Goal: Task Accomplishment & Management: Manage account settings

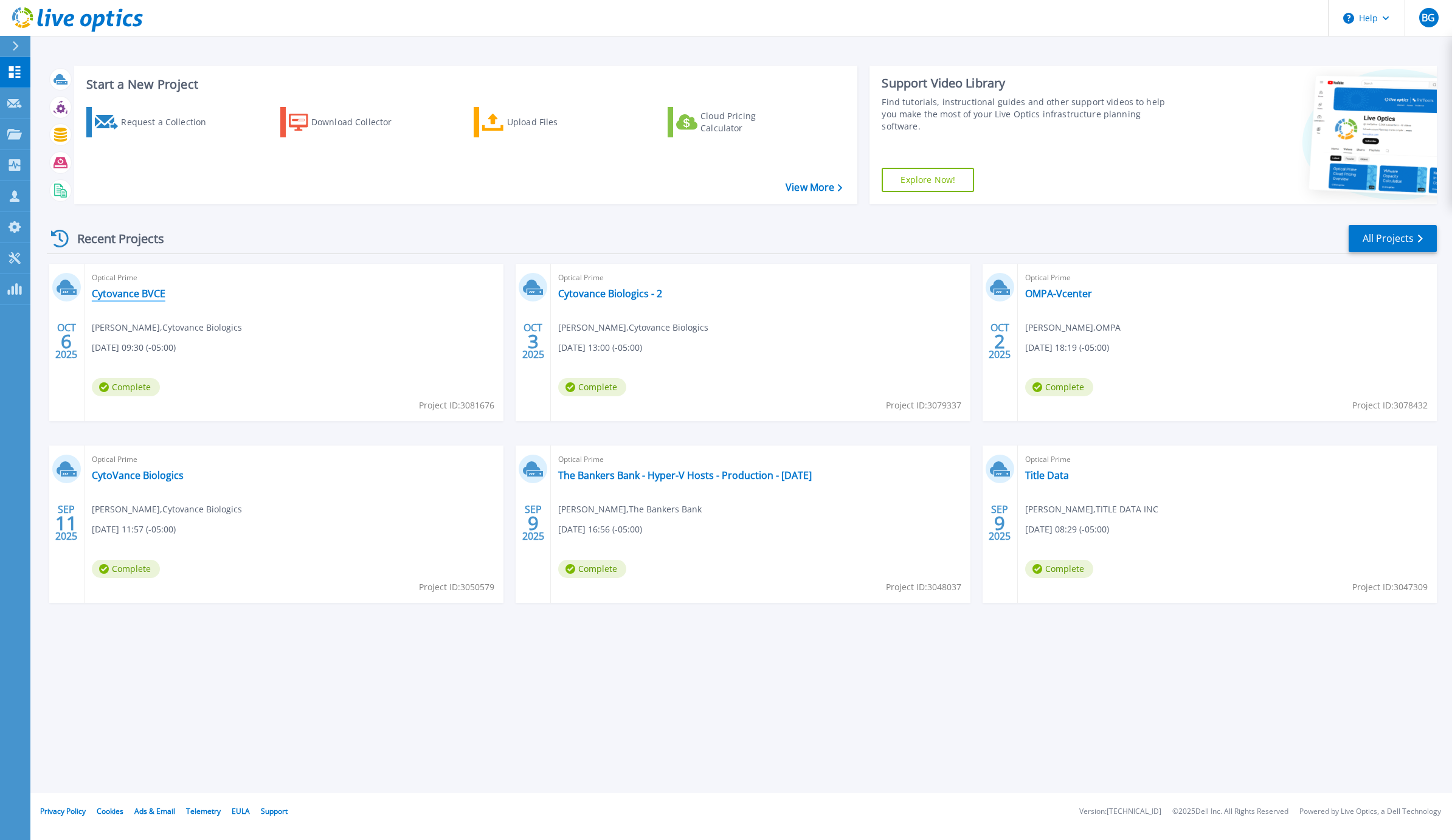
click at [149, 288] on link "Cytovance BVCE" at bounding box center [128, 293] width 73 height 12
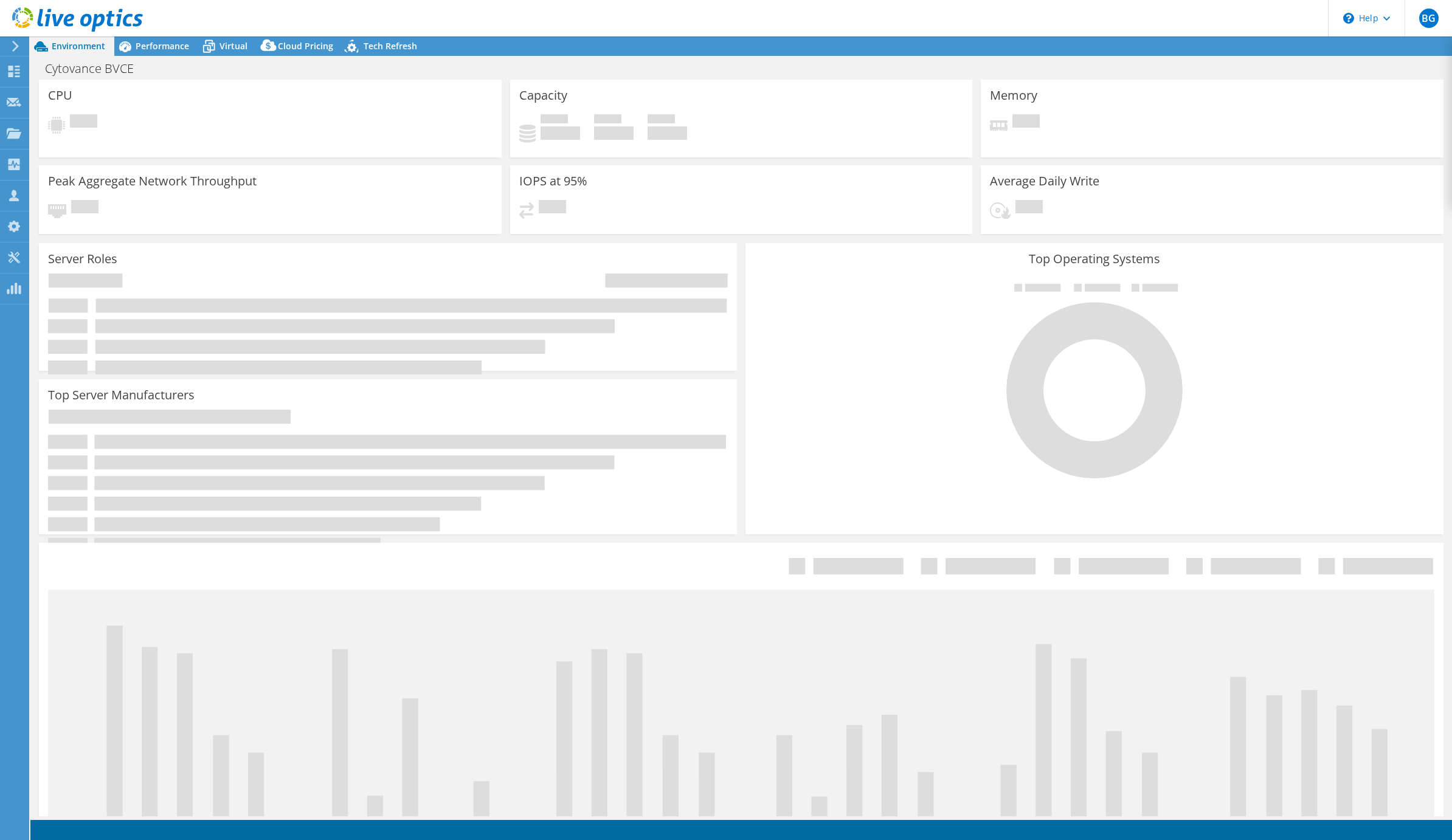
select select "USD"
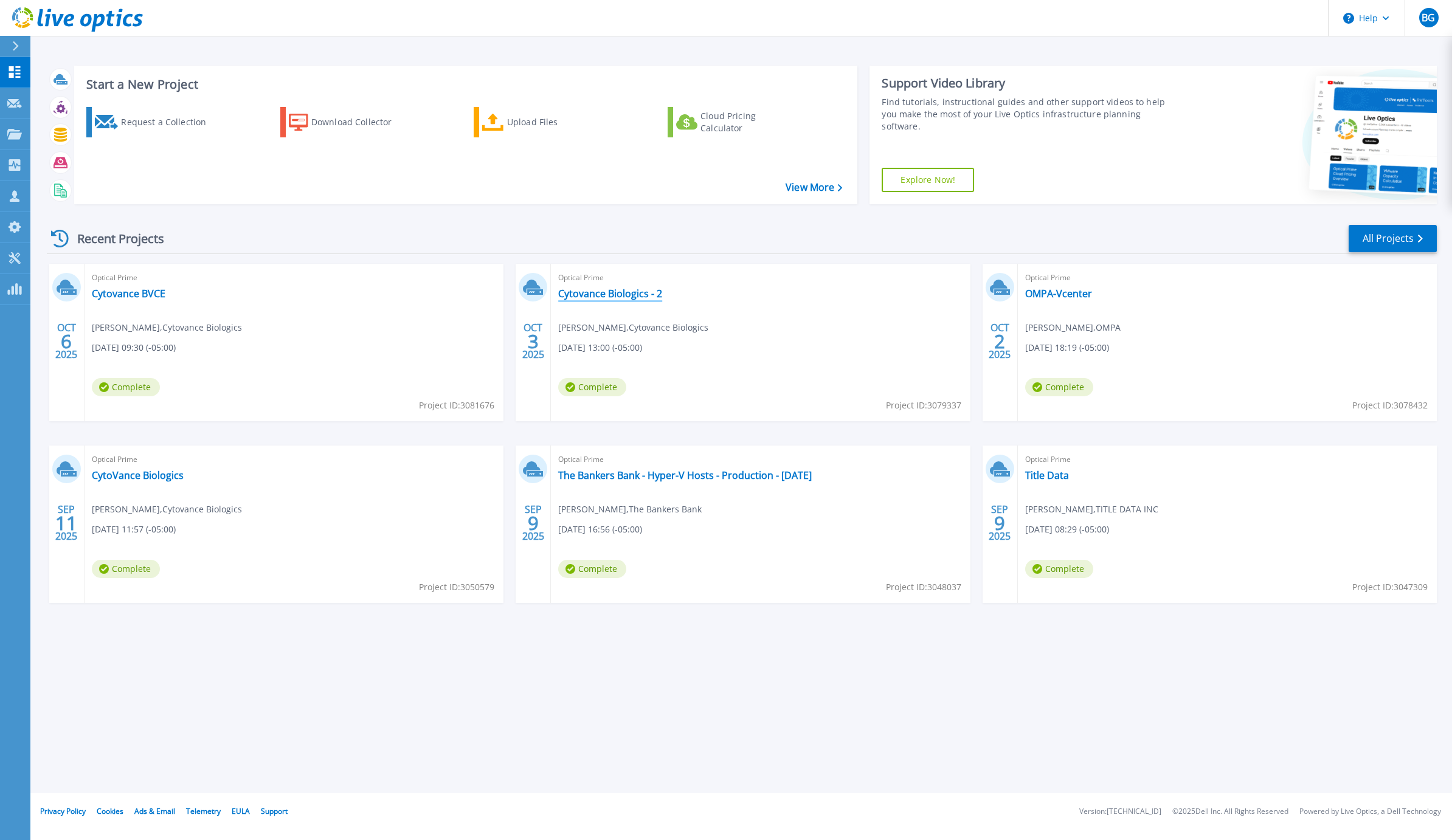
click at [630, 298] on link "Cytovance Biologics - 2" at bounding box center [610, 293] width 104 height 12
drag, startPoint x: 133, startPoint y: 290, endPoint x: 96, endPoint y: 294, distance: 37.2
click at [133, 290] on link "Cytovance BVCE" at bounding box center [128, 293] width 73 height 12
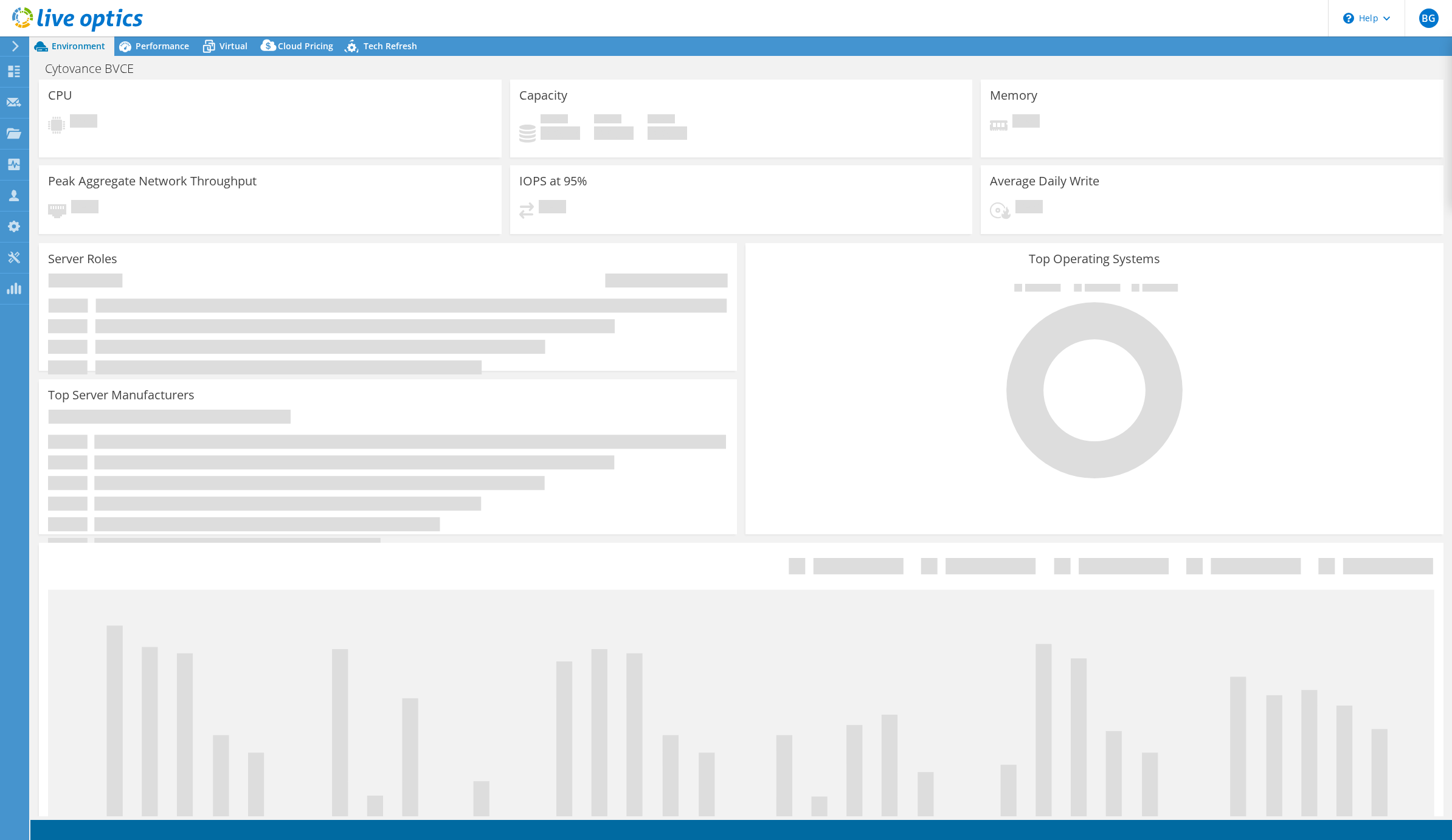
select select "USD"
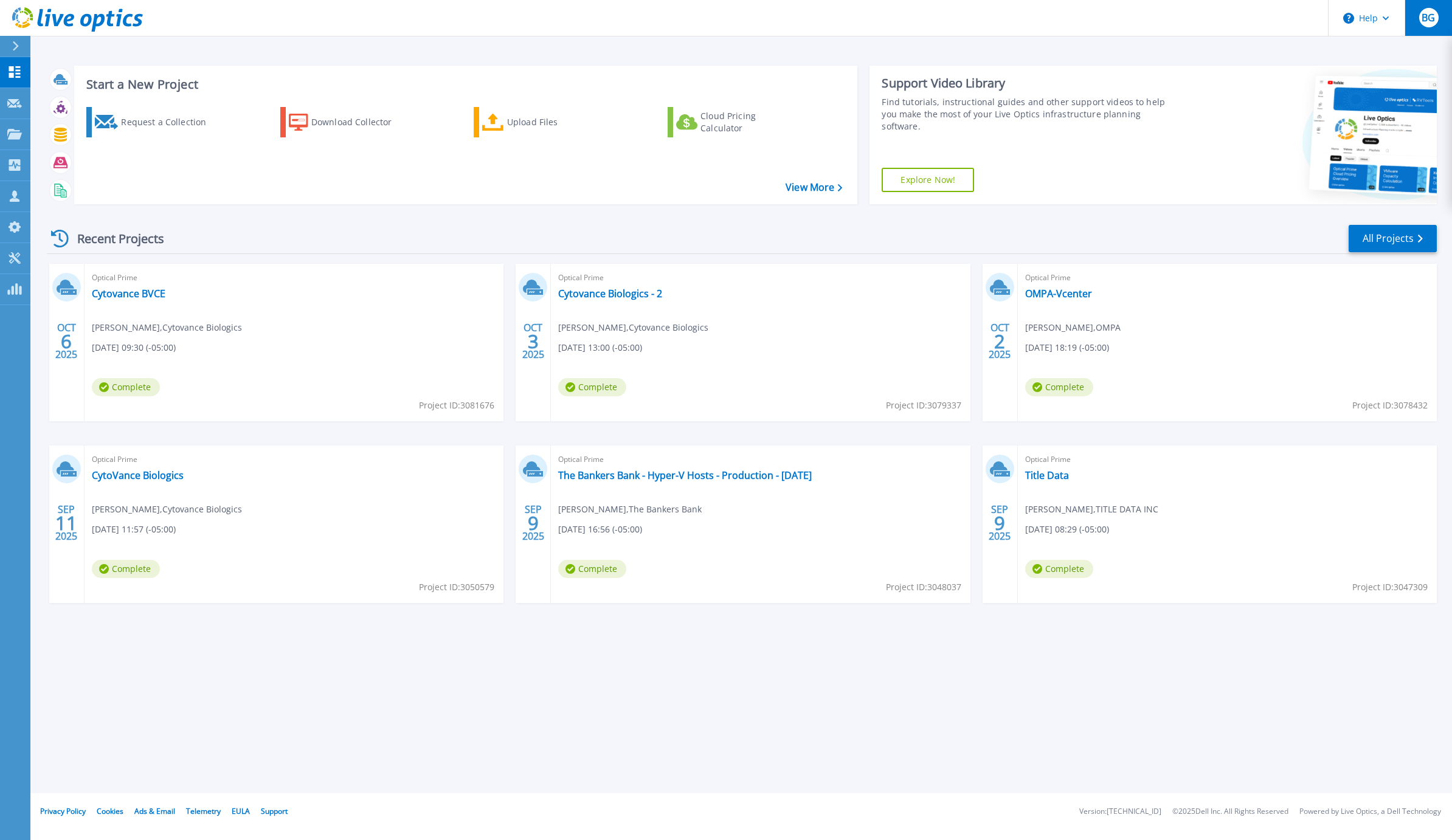
click at [1425, 22] on span "BG" at bounding box center [1428, 18] width 13 height 9
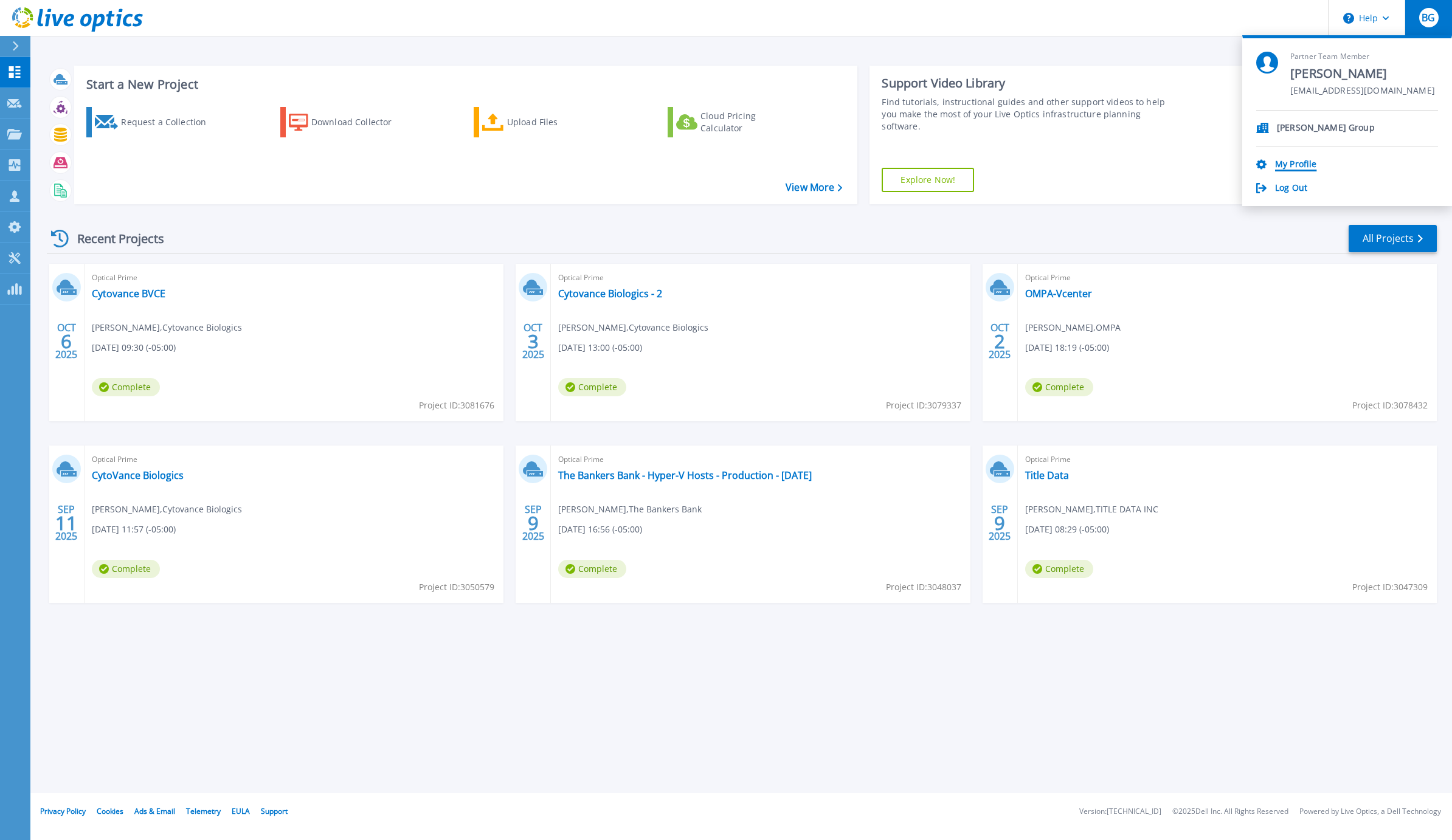
click at [1296, 164] on link "My Profile" at bounding box center [1295, 165] width 41 height 11
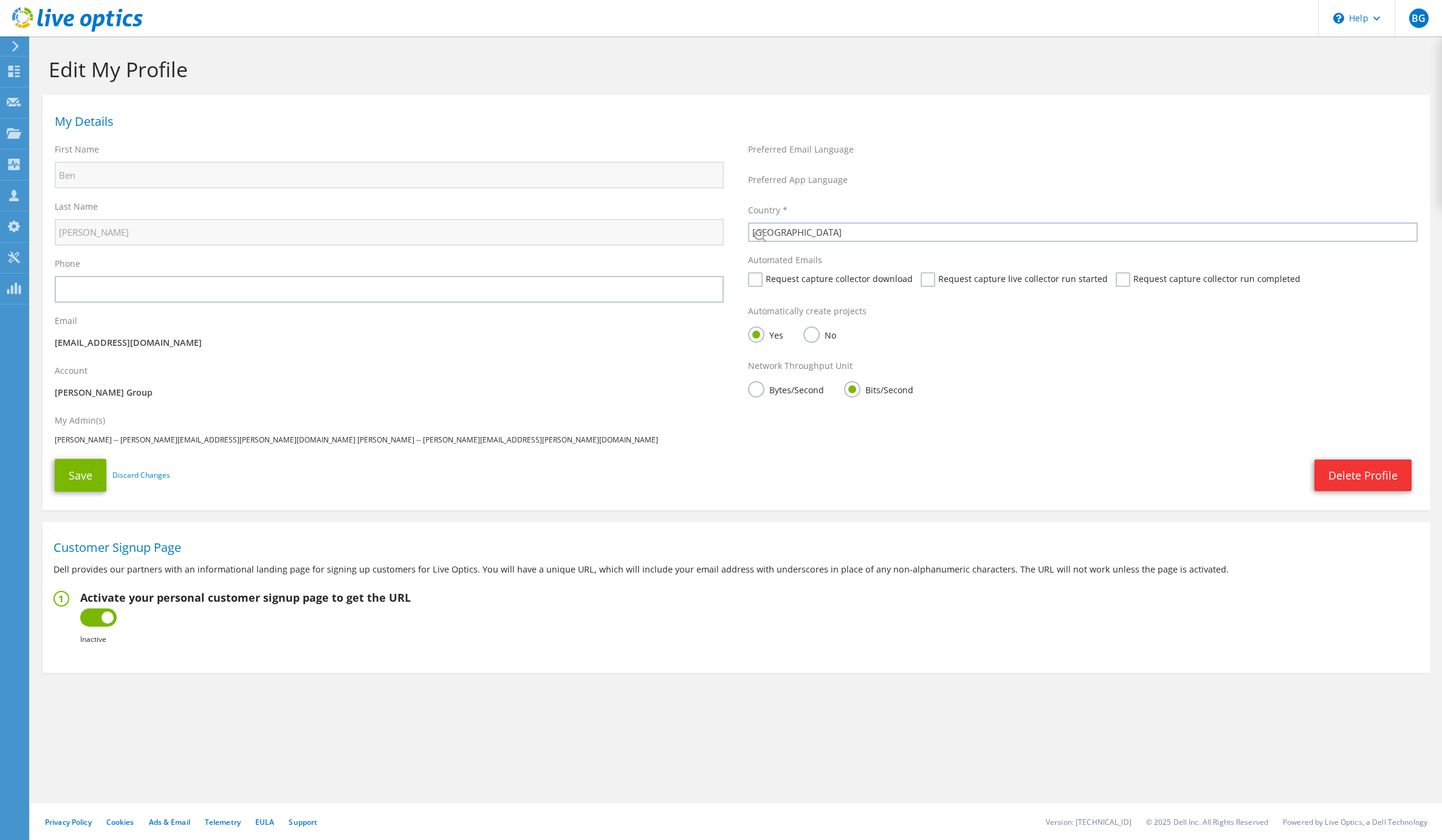
select select "224"
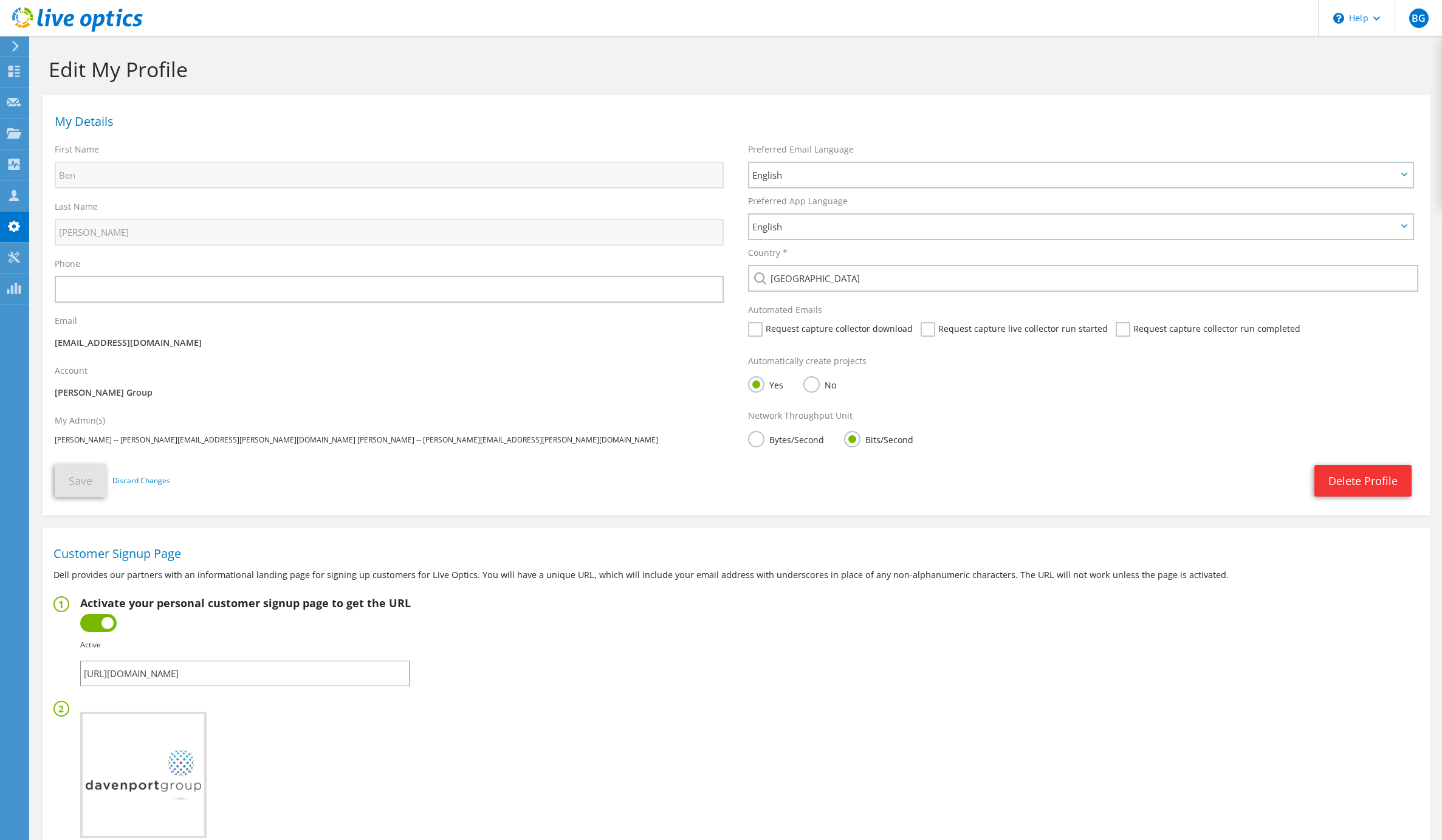
click at [81, 30] on icon at bounding box center [77, 20] width 131 height 25
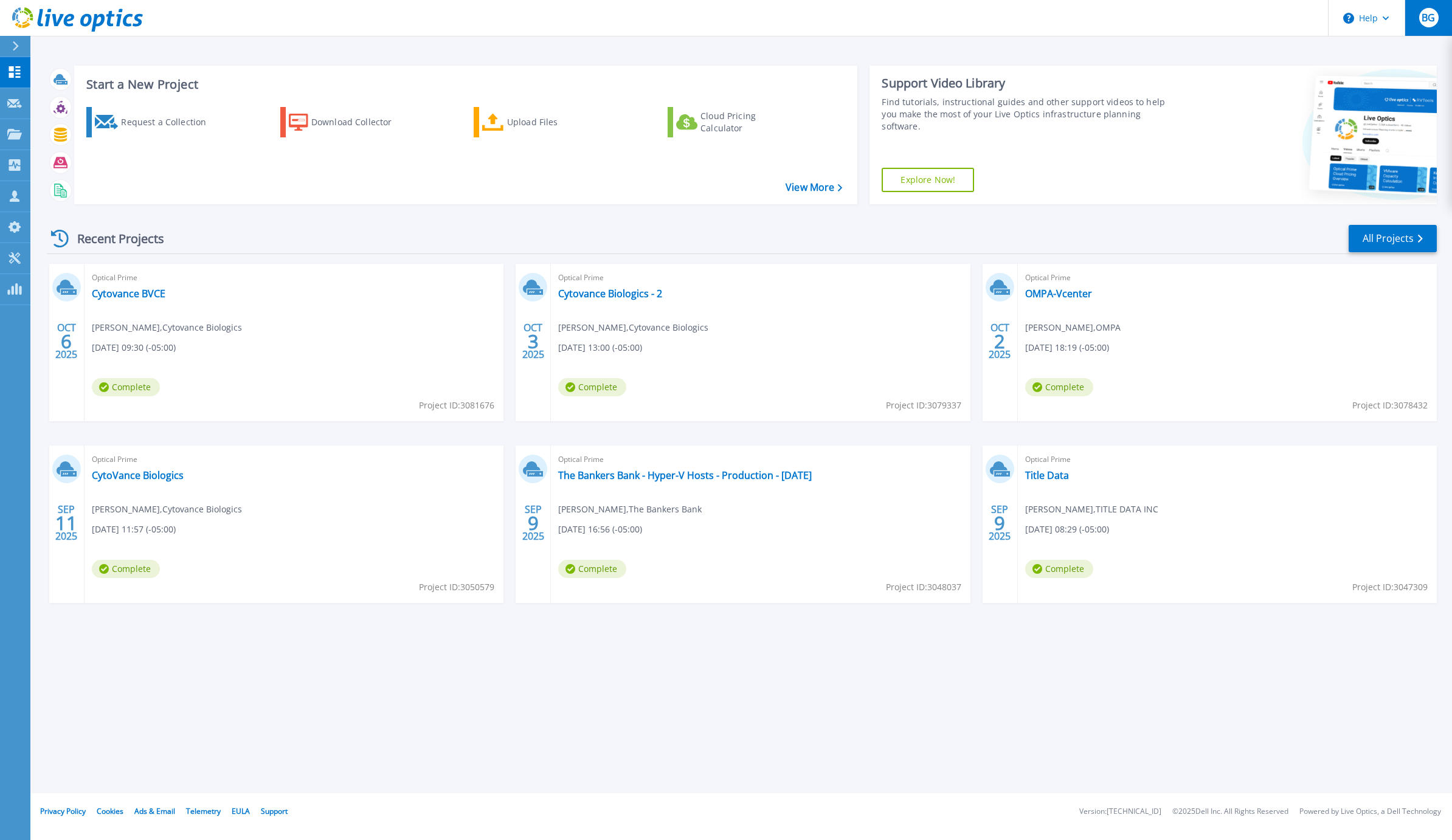
click at [1425, 25] on div "BG" at bounding box center [1428, 18] width 20 height 20
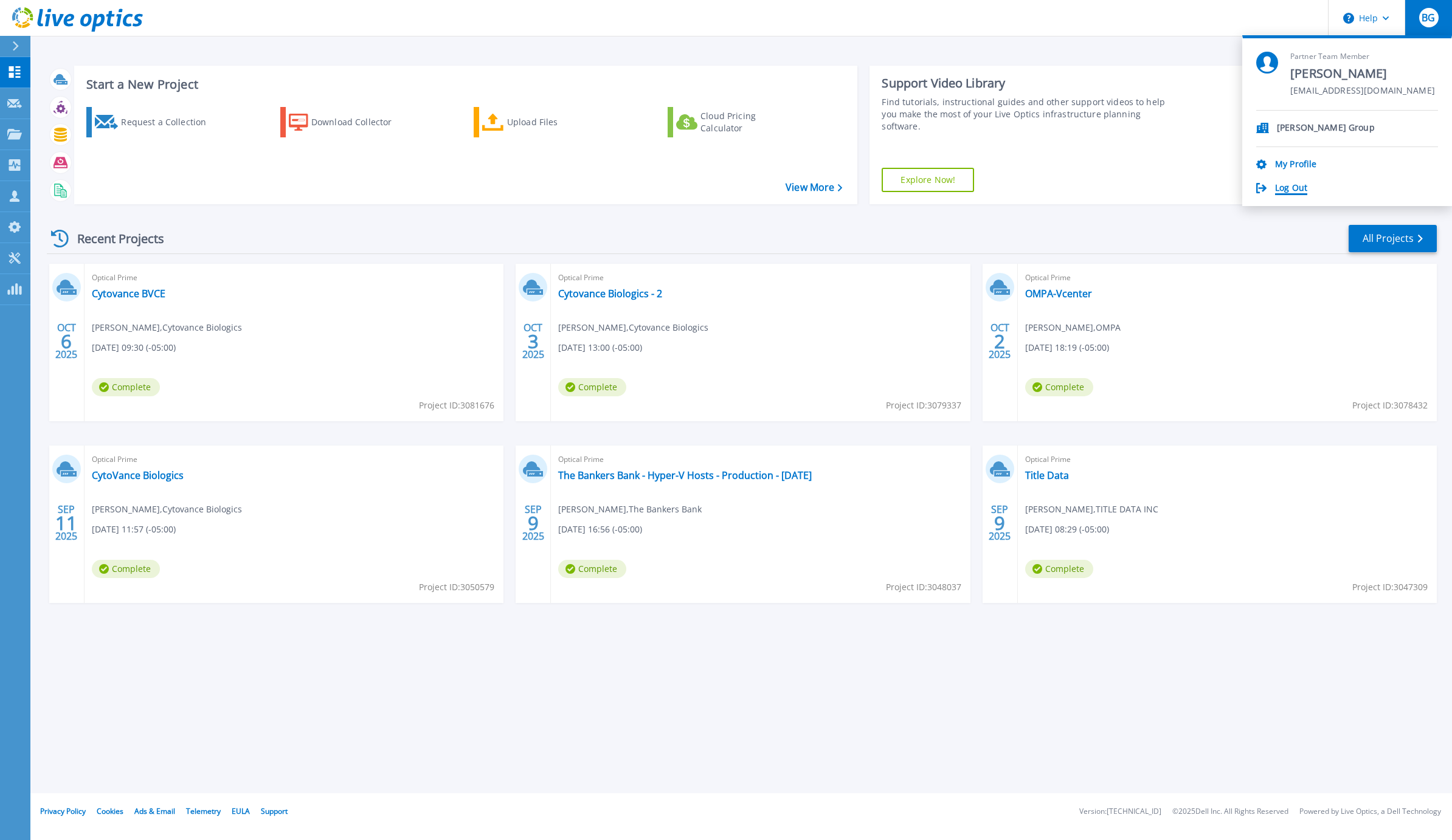
click at [1287, 190] on link "Log Out" at bounding box center [1291, 188] width 32 height 11
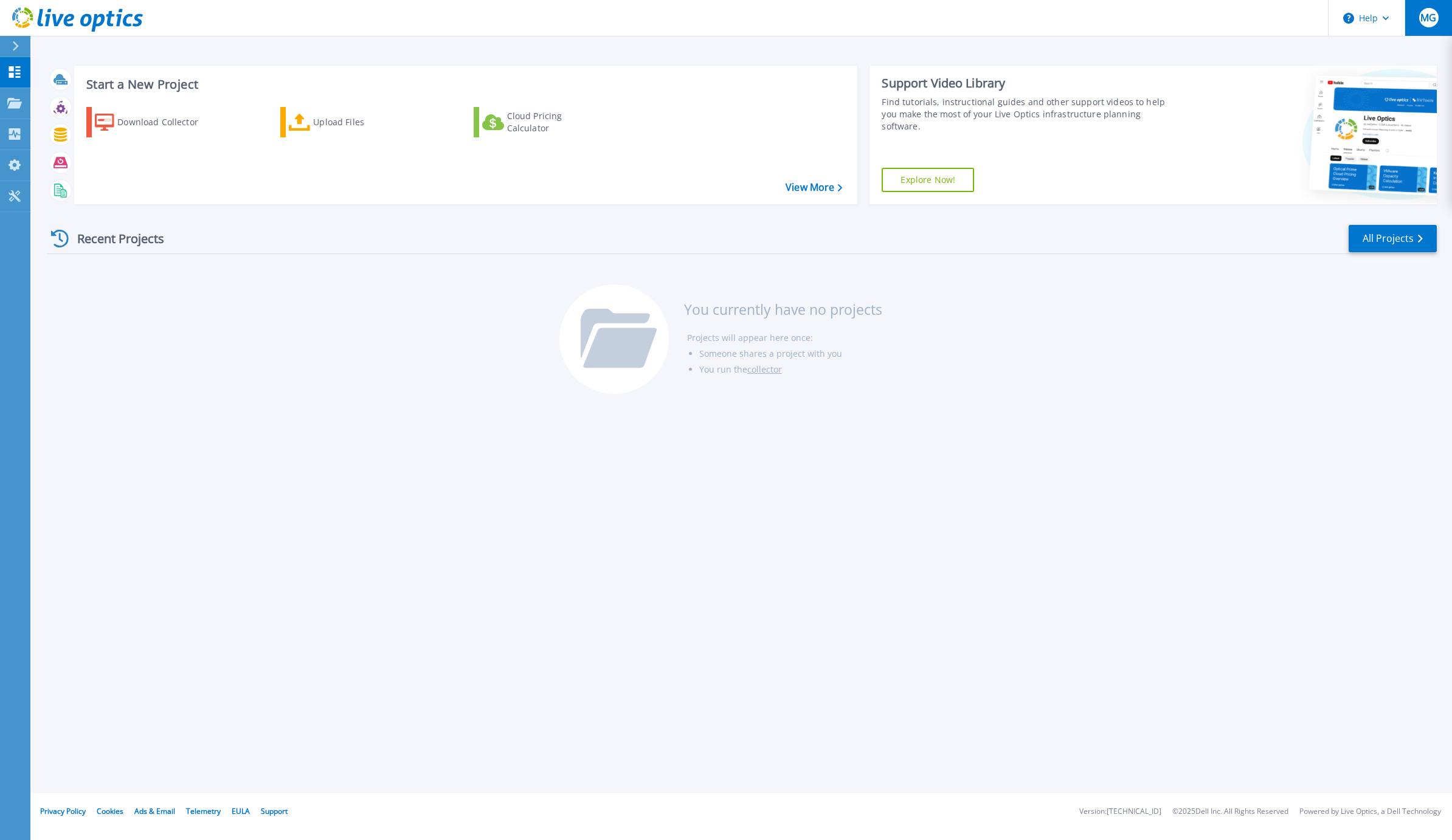
click at [1422, 22] on span "MG" at bounding box center [1428, 18] width 15 height 9
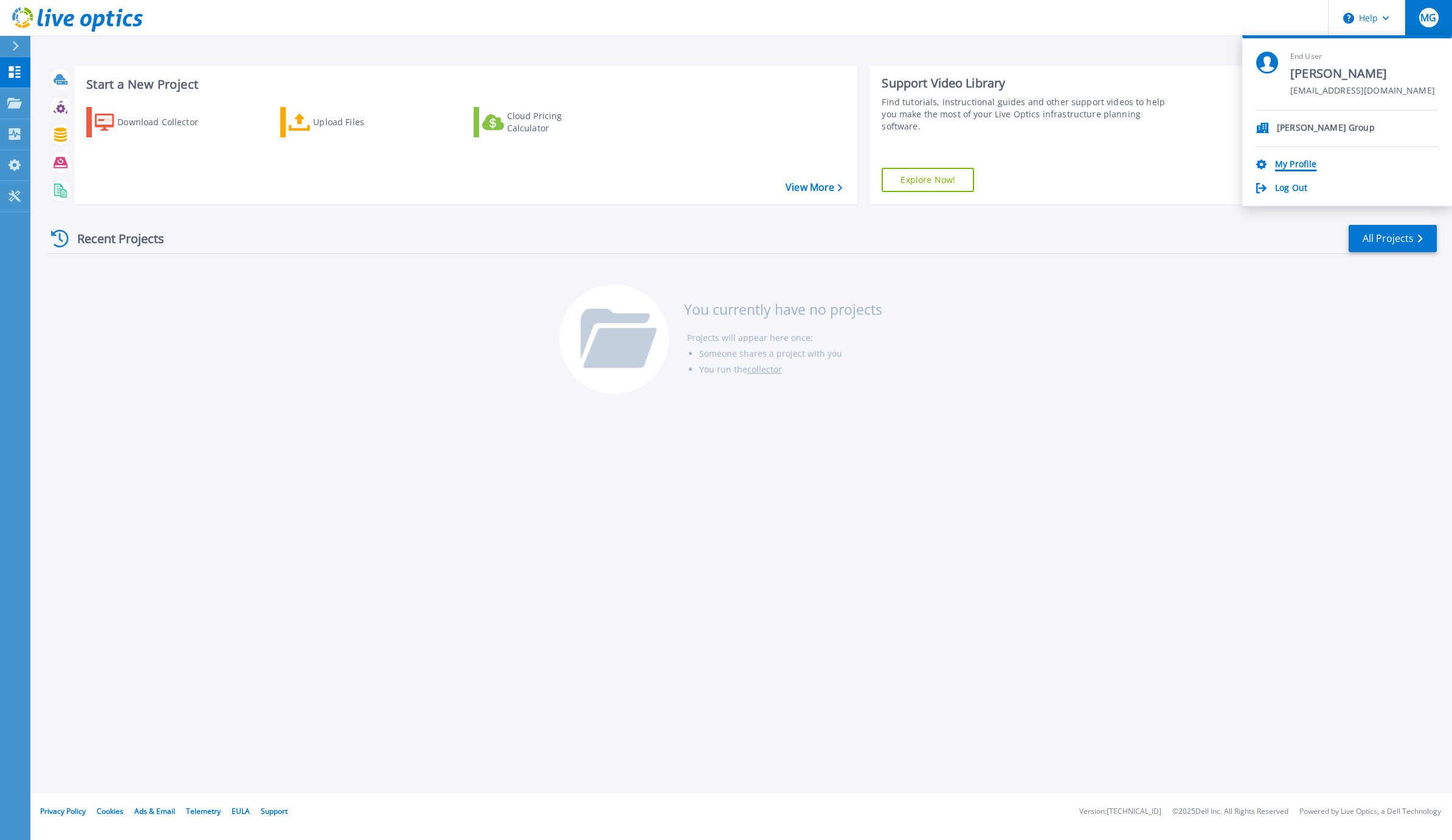
click at [1291, 162] on link "My Profile" at bounding box center [1295, 165] width 41 height 11
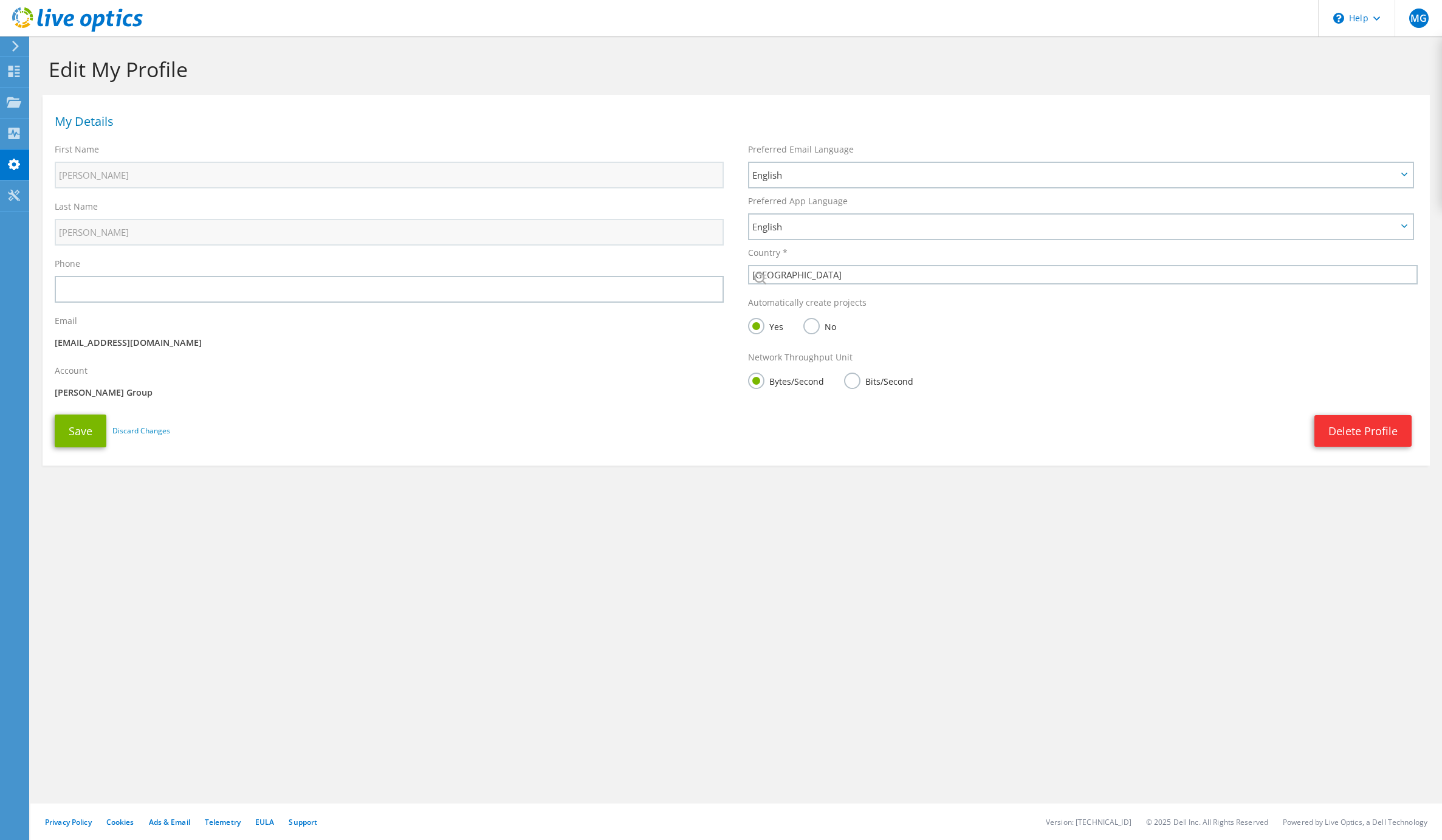
select select "224"
